Goal: Task Accomplishment & Management: Complete application form

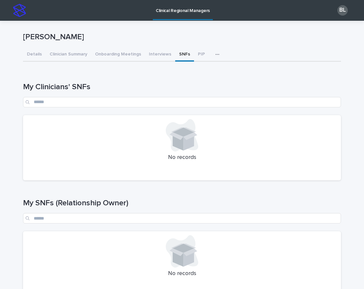
scroll to position [180, 0]
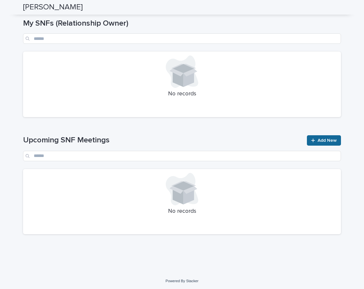
click at [314, 139] on icon at bounding box center [313, 140] width 4 height 5
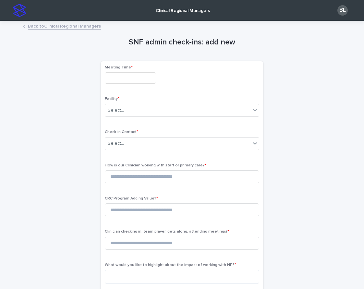
click at [112, 78] on input "text" at bounding box center [130, 77] width 51 height 11
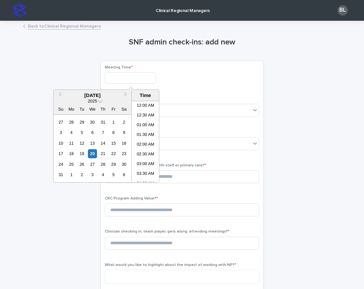
scroll to position [159, 0]
click at [143, 153] on li "10:30 AM" at bounding box center [146, 152] width 28 height 10
type input "**********"
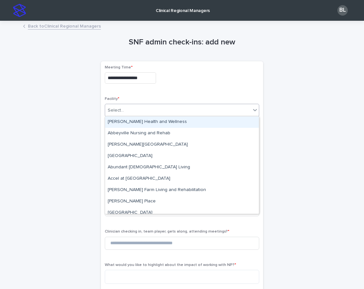
click at [126, 106] on div "Select..." at bounding box center [178, 110] width 146 height 11
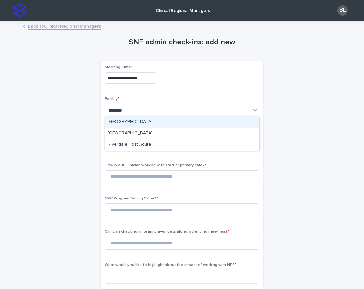
type input "*********"
click at [144, 121] on div "[GEOGRAPHIC_DATA]" at bounding box center [182, 121] width 154 height 11
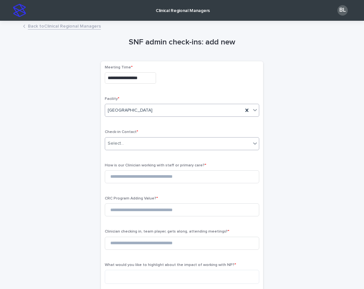
click at [119, 144] on div "Select..." at bounding box center [116, 143] width 16 height 7
type input "*****"
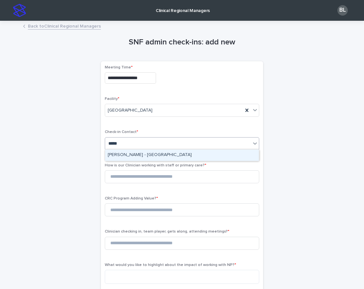
click at [127, 153] on div "[PERSON_NAME] - [GEOGRAPHIC_DATA]" at bounding box center [182, 155] width 154 height 11
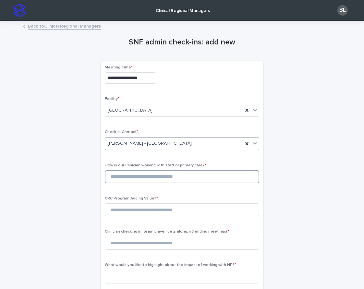
click at [130, 175] on input at bounding box center [182, 176] width 154 height 13
type input "*"
click at [119, 211] on input at bounding box center [182, 209] width 154 height 13
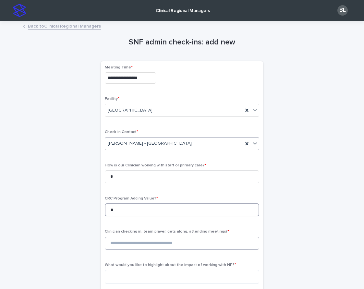
type input "*"
click at [121, 242] on input at bounding box center [182, 243] width 154 height 13
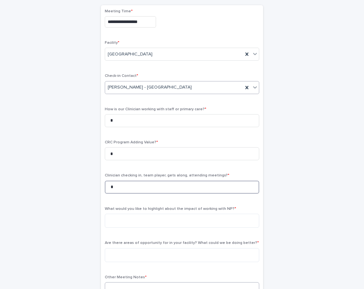
scroll to position [109, 0]
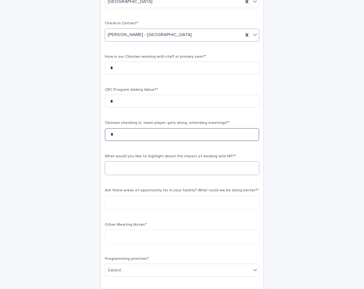
type input "*"
click at [156, 167] on textarea at bounding box center [182, 168] width 154 height 14
type textarea "*"
click at [137, 205] on textarea at bounding box center [182, 203] width 154 height 14
type textarea "*"
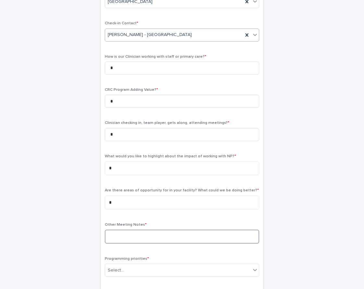
click at [121, 232] on textarea at bounding box center [182, 237] width 154 height 14
paste textarea "**********"
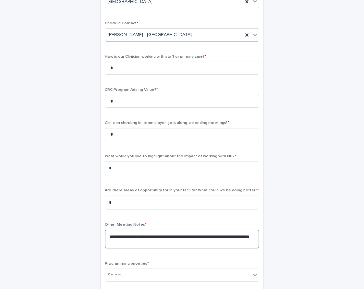
drag, startPoint x: 145, startPoint y: 242, endPoint x: 107, endPoint y: 240, distance: 37.7
click at [107, 240] on textarea "**********" at bounding box center [182, 239] width 154 height 19
click at [111, 235] on textarea "**********" at bounding box center [182, 239] width 154 height 19
drag, startPoint x: 204, startPoint y: 236, endPoint x: 210, endPoint y: 235, distance: 5.6
click at [210, 235] on textarea "**********" at bounding box center [182, 239] width 154 height 19
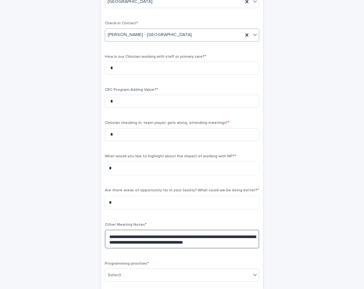
click at [252, 242] on textarea "**********" at bounding box center [182, 239] width 154 height 19
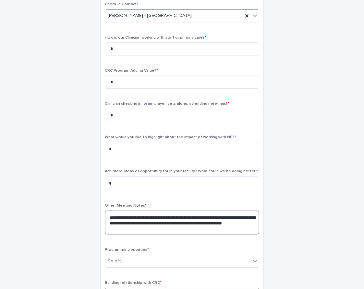
scroll to position [156, 0]
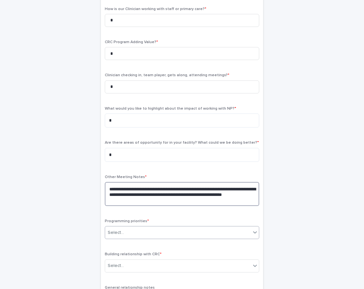
type textarea "**********"
click at [123, 226] on div "Select..." at bounding box center [182, 232] width 154 height 13
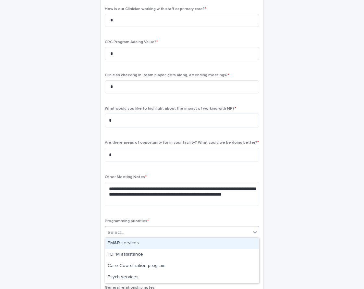
click at [121, 240] on div "PM&R services" at bounding box center [182, 243] width 154 height 11
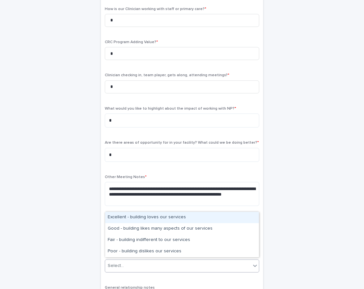
click at [118, 269] on div "Select..." at bounding box center [178, 265] width 146 height 11
click at [122, 220] on div "Excellent - building loves our services" at bounding box center [182, 217] width 154 height 11
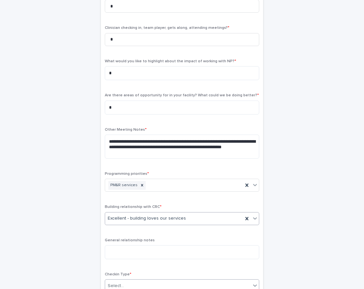
scroll to position [215, 0]
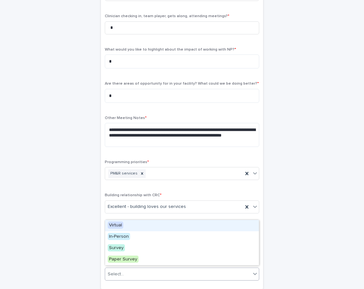
click at [119, 271] on div "Select..." at bounding box center [116, 274] width 16 height 7
click at [114, 224] on span "Virtual" at bounding box center [116, 225] width 16 height 7
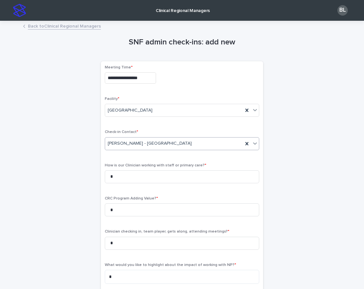
scroll to position [280, 0]
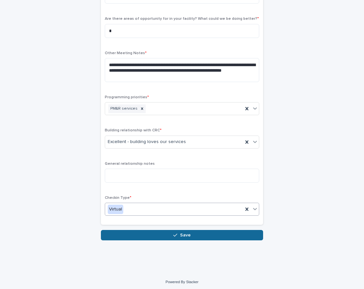
click at [180, 233] on div "button" at bounding box center [176, 235] width 6 height 5
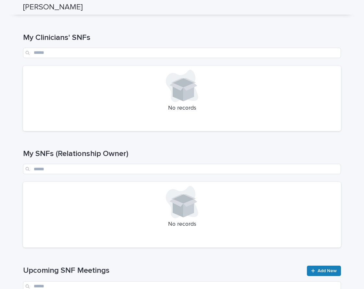
scroll to position [180, 0]
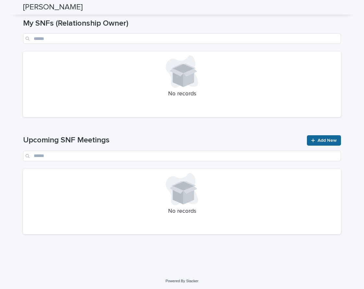
click at [328, 140] on span "Add New" at bounding box center [327, 140] width 19 height 5
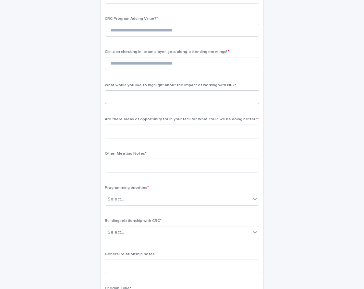
scroll to position [33, 0]
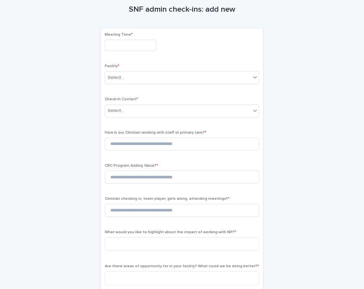
click at [120, 47] on input "text" at bounding box center [130, 45] width 51 height 11
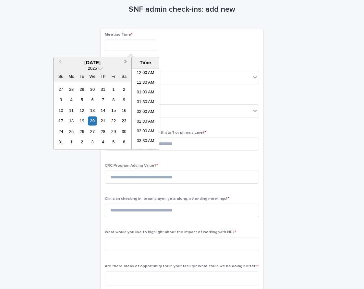
scroll to position [169, 0]
click at [139, 110] on li "10:30 AM" at bounding box center [146, 109] width 28 height 10
type input "**********"
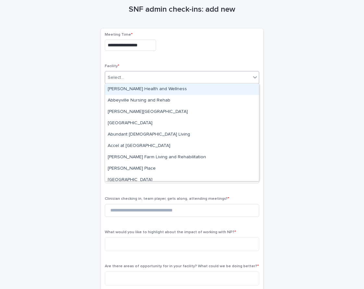
click at [130, 77] on div "Select..." at bounding box center [178, 77] width 146 height 11
type input "*****"
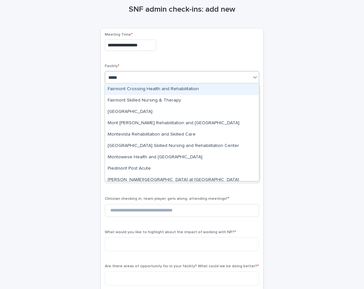
type input "******"
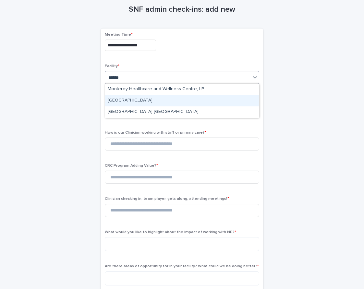
click at [143, 101] on div "[GEOGRAPHIC_DATA]" at bounding box center [182, 100] width 154 height 11
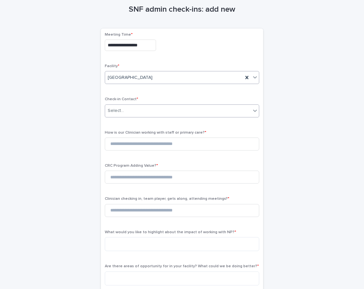
click at [117, 109] on div "Select..." at bounding box center [116, 110] width 16 height 7
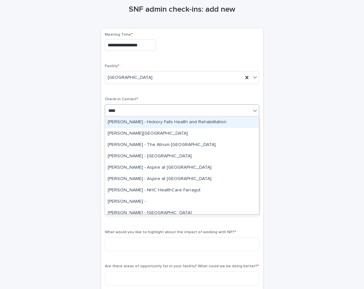
type input "*****"
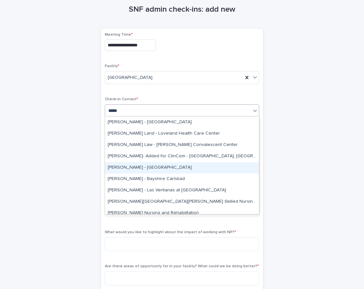
click at [151, 167] on div "[PERSON_NAME] - [GEOGRAPHIC_DATA]" at bounding box center [182, 167] width 154 height 11
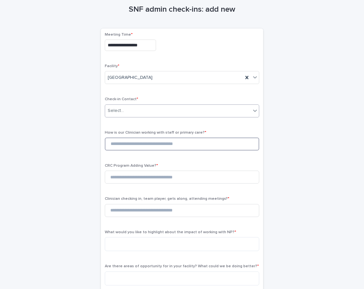
click at [118, 144] on input at bounding box center [182, 144] width 154 height 13
type input "*"
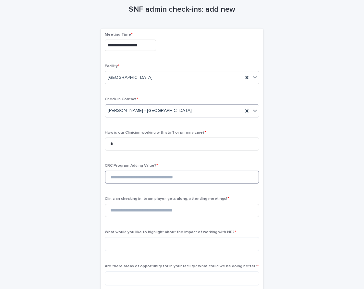
click at [127, 176] on input at bounding box center [182, 177] width 154 height 13
type input "*"
click at [129, 208] on input at bounding box center [182, 210] width 154 height 13
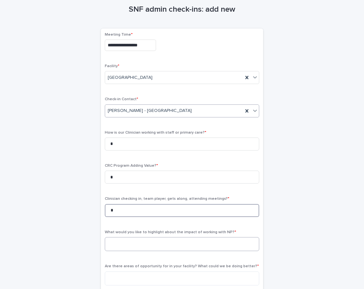
type input "*"
click at [128, 245] on textarea at bounding box center [182, 244] width 154 height 14
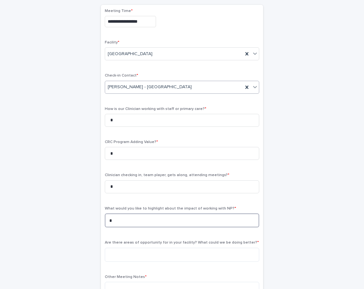
drag, startPoint x: 128, startPoint y: 222, endPoint x: 102, endPoint y: 220, distance: 26.7
click at [102, 220] on div "**********" at bounding box center [182, 222] width 162 height 434
type textarea "*"
click at [114, 250] on textarea at bounding box center [182, 255] width 154 height 14
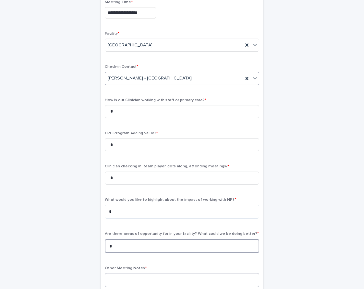
type textarea "*"
click at [119, 277] on textarea at bounding box center [182, 280] width 154 height 14
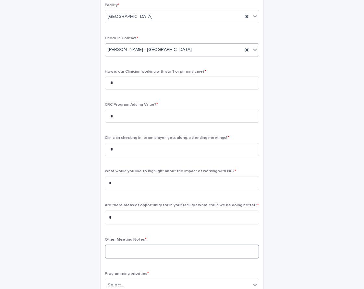
scroll to position [101, 0]
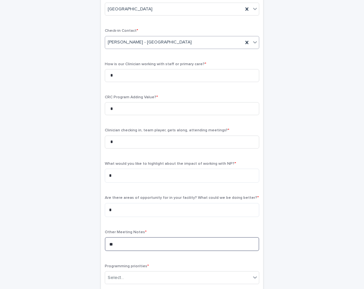
type textarea "*"
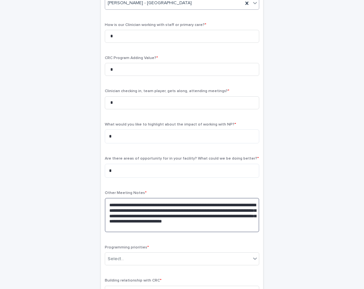
scroll to position [179, 0]
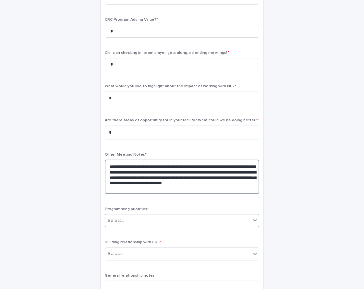
type textarea "**********"
click at [129, 219] on div "Select..." at bounding box center [178, 220] width 146 height 11
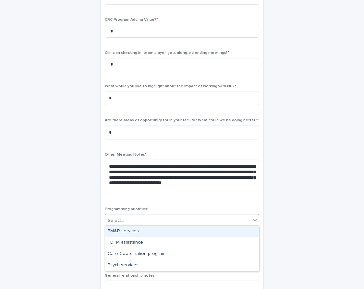
click at [128, 232] on div "PM&R services" at bounding box center [182, 231] width 154 height 11
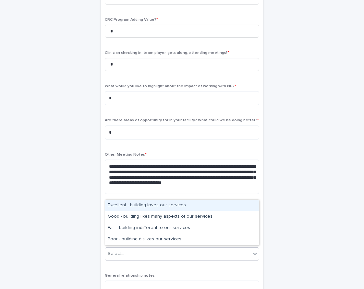
click at [125, 253] on input "text" at bounding box center [125, 254] width 1 height 6
click at [122, 203] on div "Excellent - building loves our services" at bounding box center [182, 205] width 154 height 11
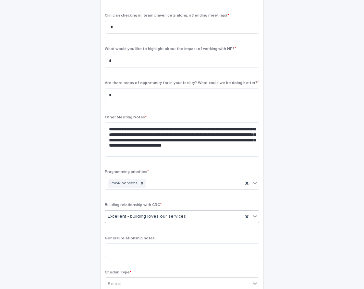
scroll to position [291, 0]
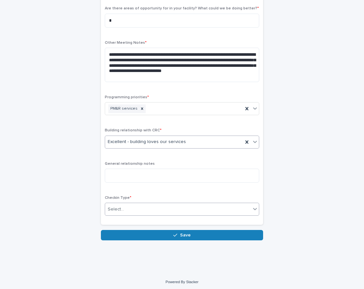
click at [123, 204] on div "Select..." at bounding box center [178, 209] width 146 height 11
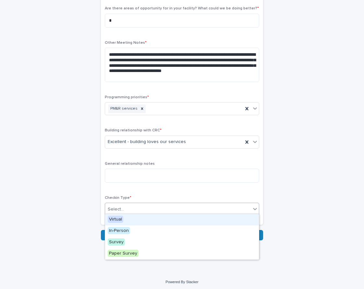
click at [123, 219] on span "Virtual" at bounding box center [116, 219] width 16 height 7
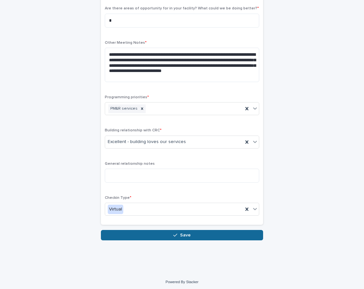
click at [135, 232] on button "Save" at bounding box center [182, 235] width 162 height 10
